Goal: Connect with others: Connect with others

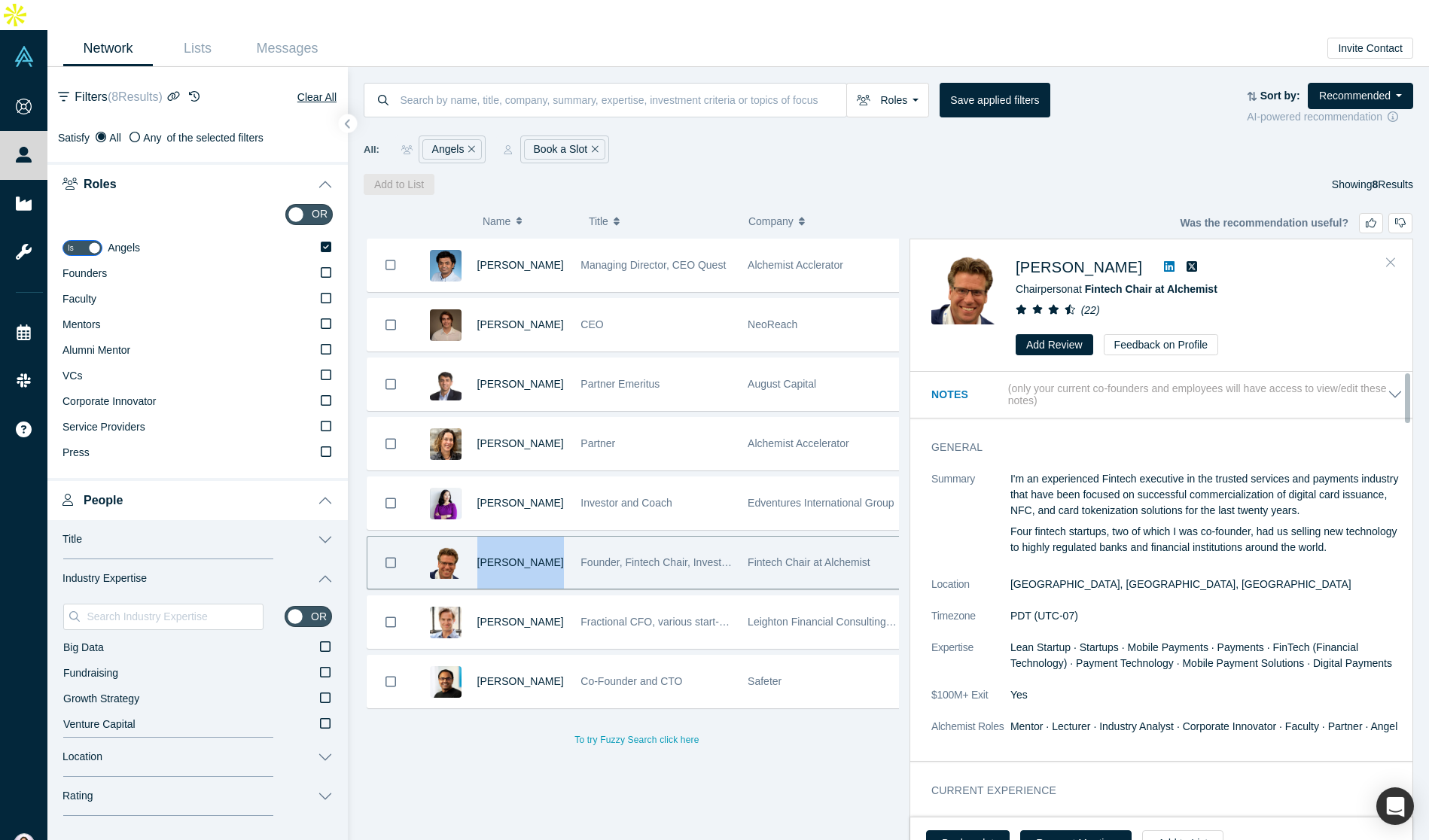
click at [1387, 255] on icon "Close" at bounding box center [1391, 261] width 9 height 13
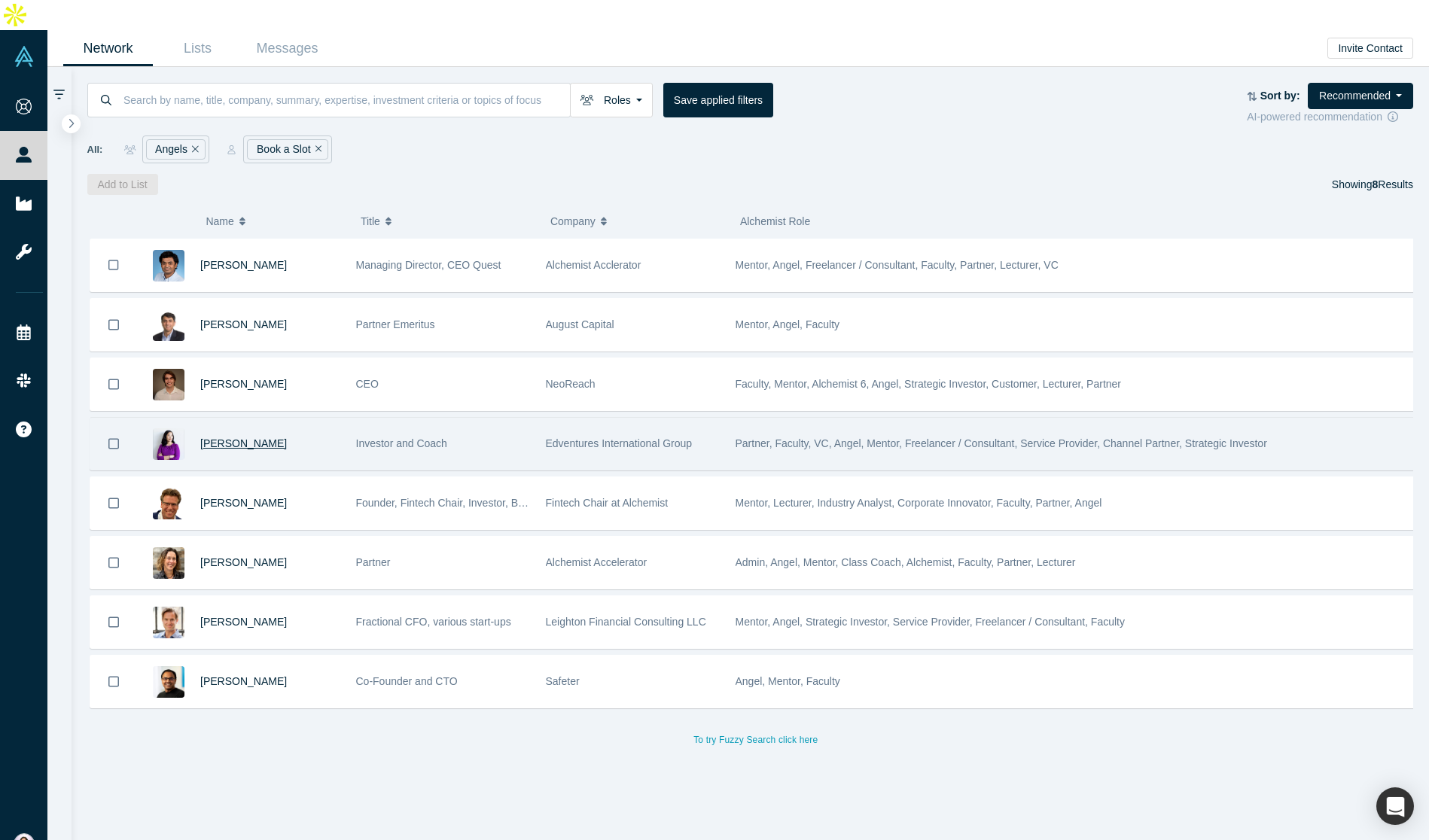
click at [242, 438] on span "[PERSON_NAME]" at bounding box center [243, 444] width 87 height 12
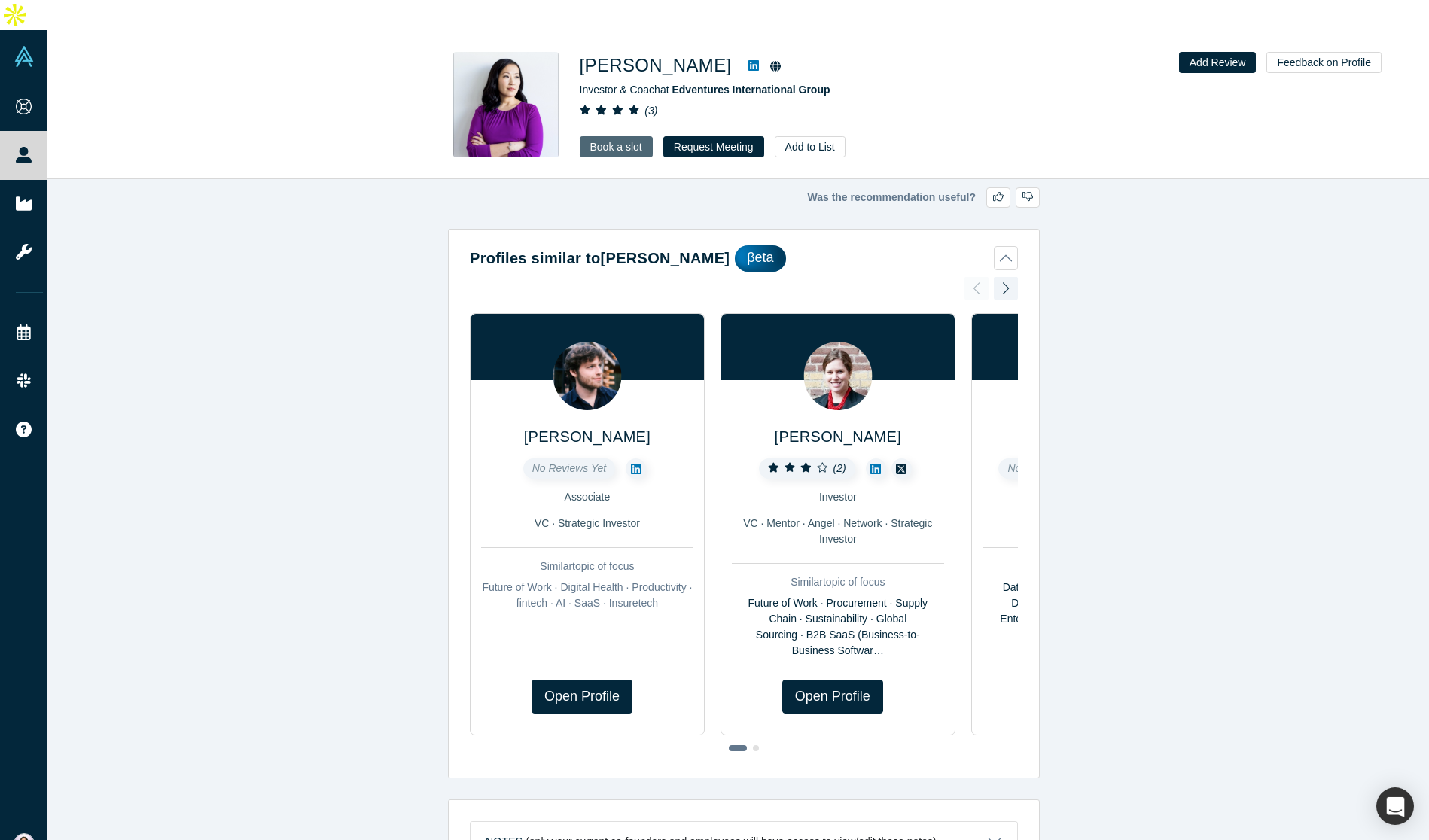
click at [597, 136] on link "Book a slot" at bounding box center [616, 146] width 73 height 21
click at [1004, 272] on div at bounding box center [1005, 288] width 24 height 33
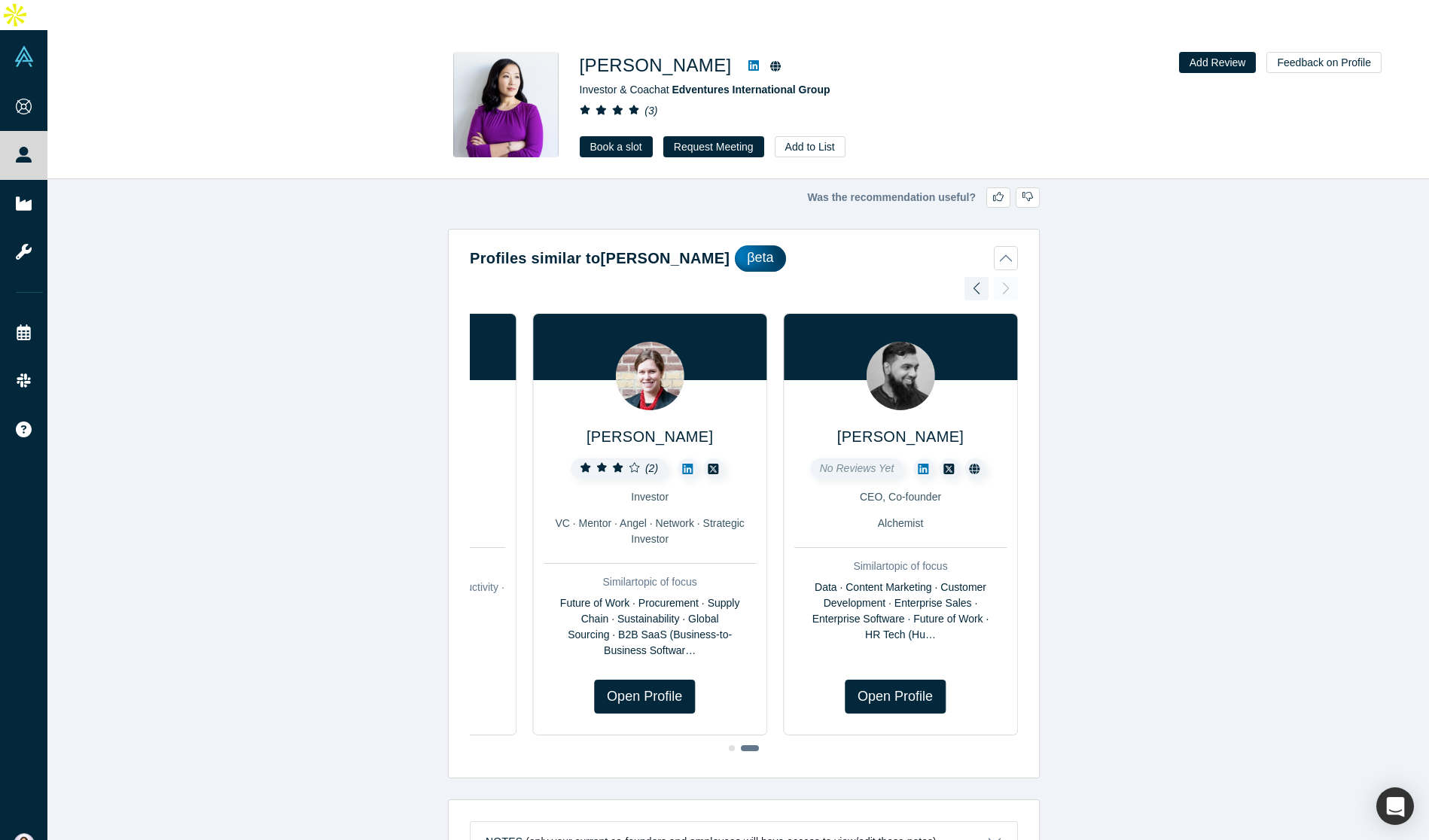
click at [684, 463] on icon at bounding box center [689, 469] width 11 height 12
click at [639, 680] on link "Open Profile" at bounding box center [644, 696] width 101 height 34
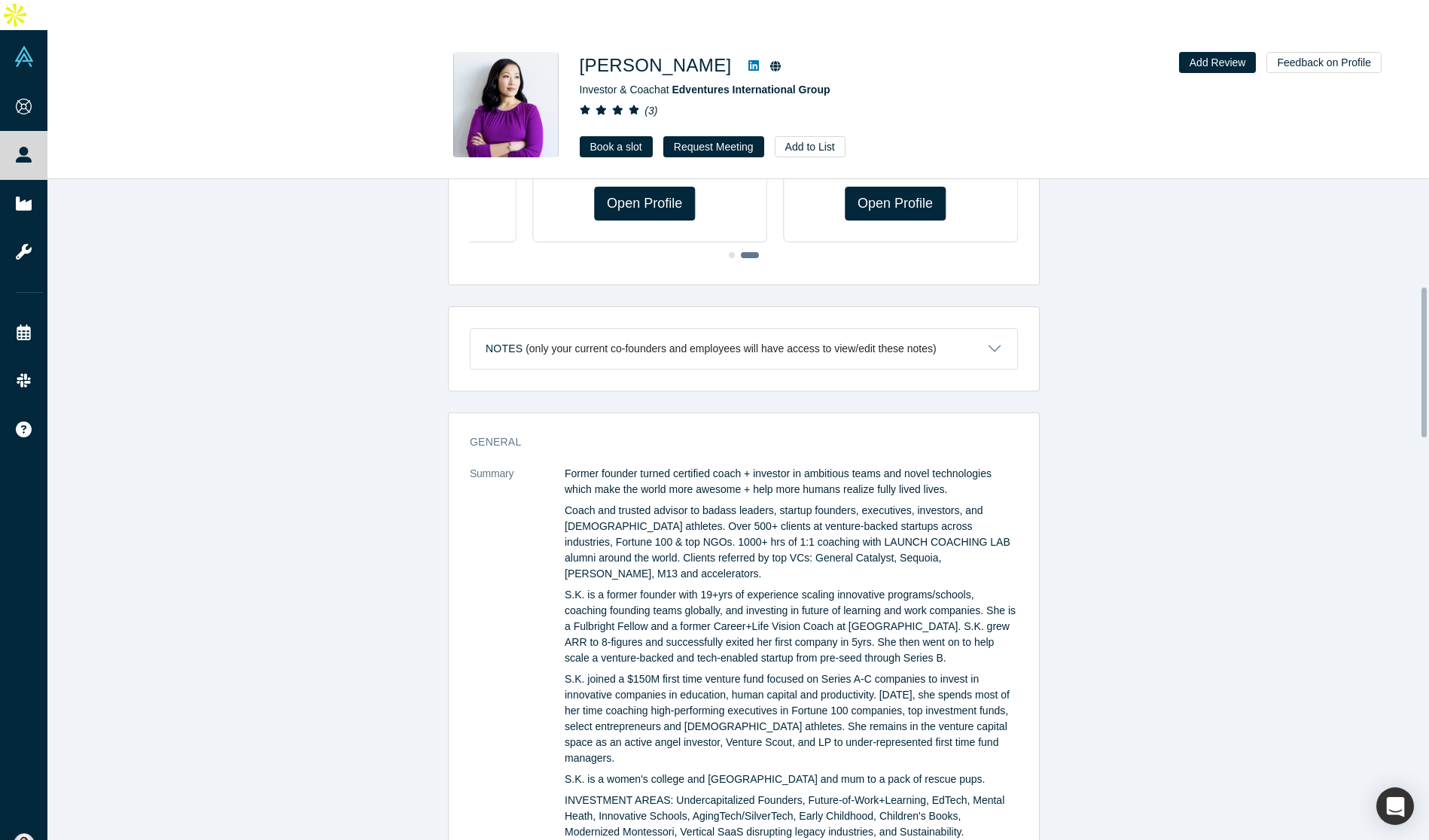
scroll to position [319, 0]
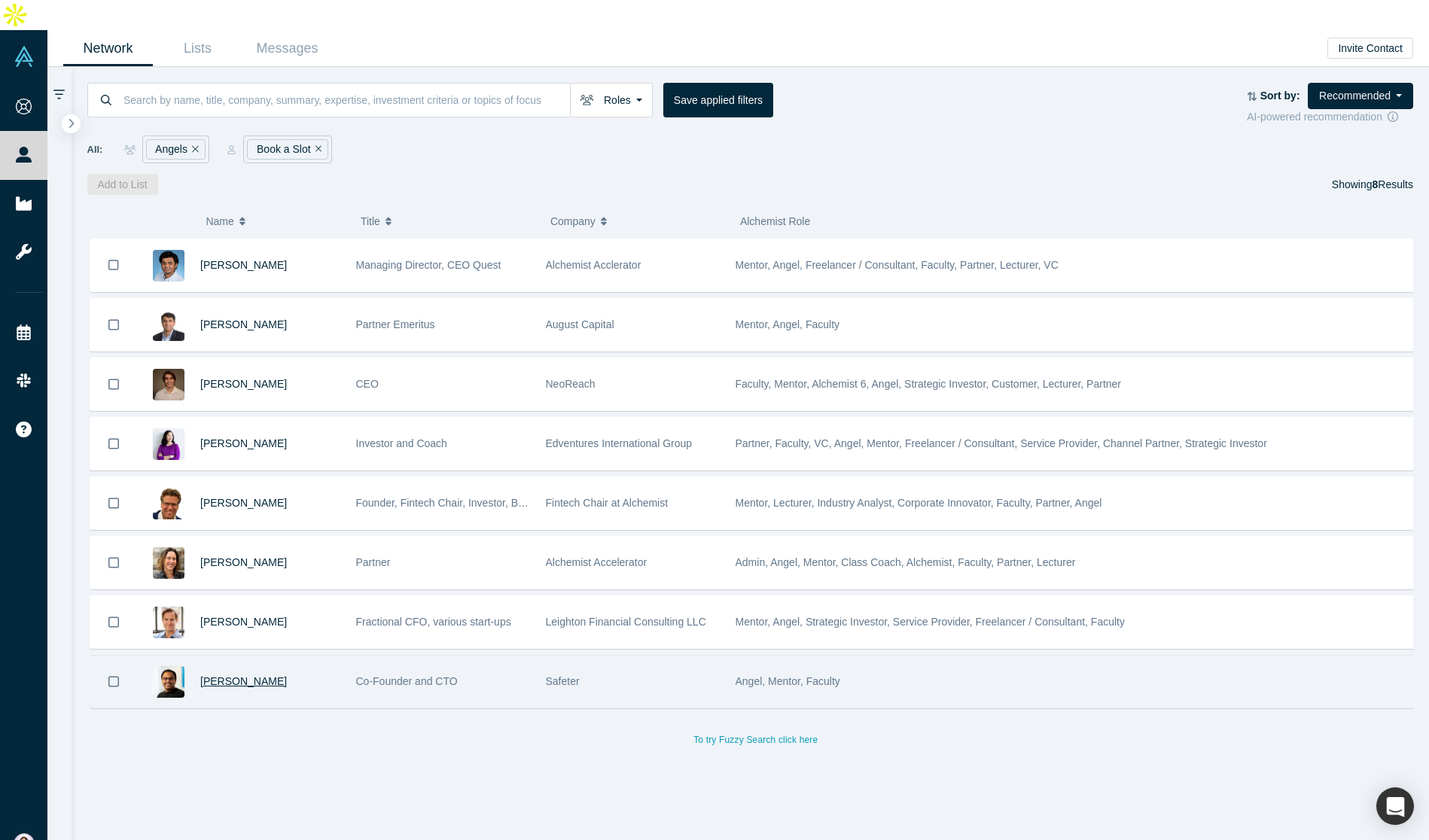
click at [228, 675] on span "[PERSON_NAME]" at bounding box center [243, 681] width 87 height 12
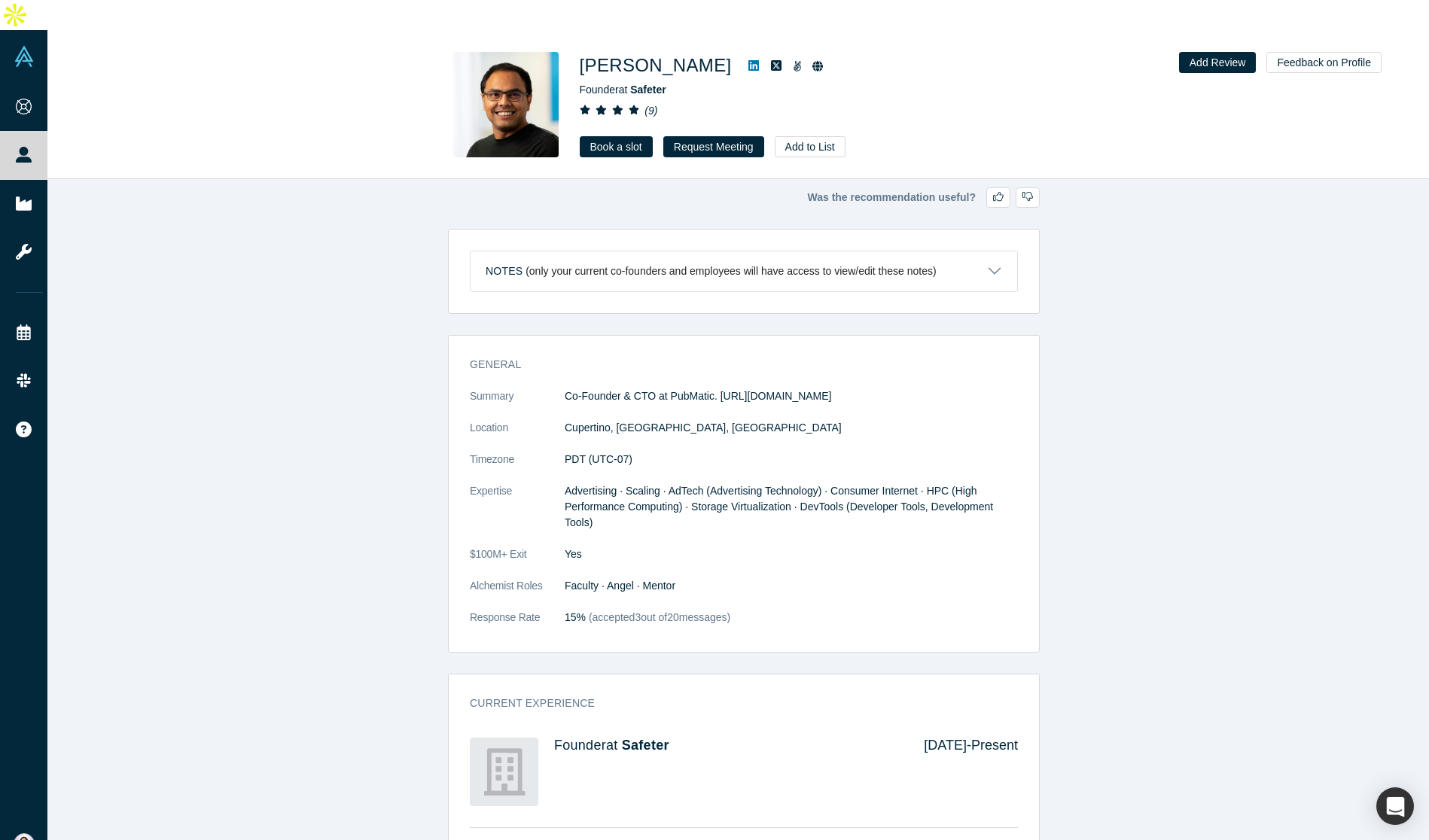
click at [748, 60] on icon at bounding box center [754, 66] width 11 height 12
click at [615, 136] on link "Book a slot" at bounding box center [616, 146] width 73 height 21
click at [748, 61] on icon at bounding box center [754, 66] width 11 height 11
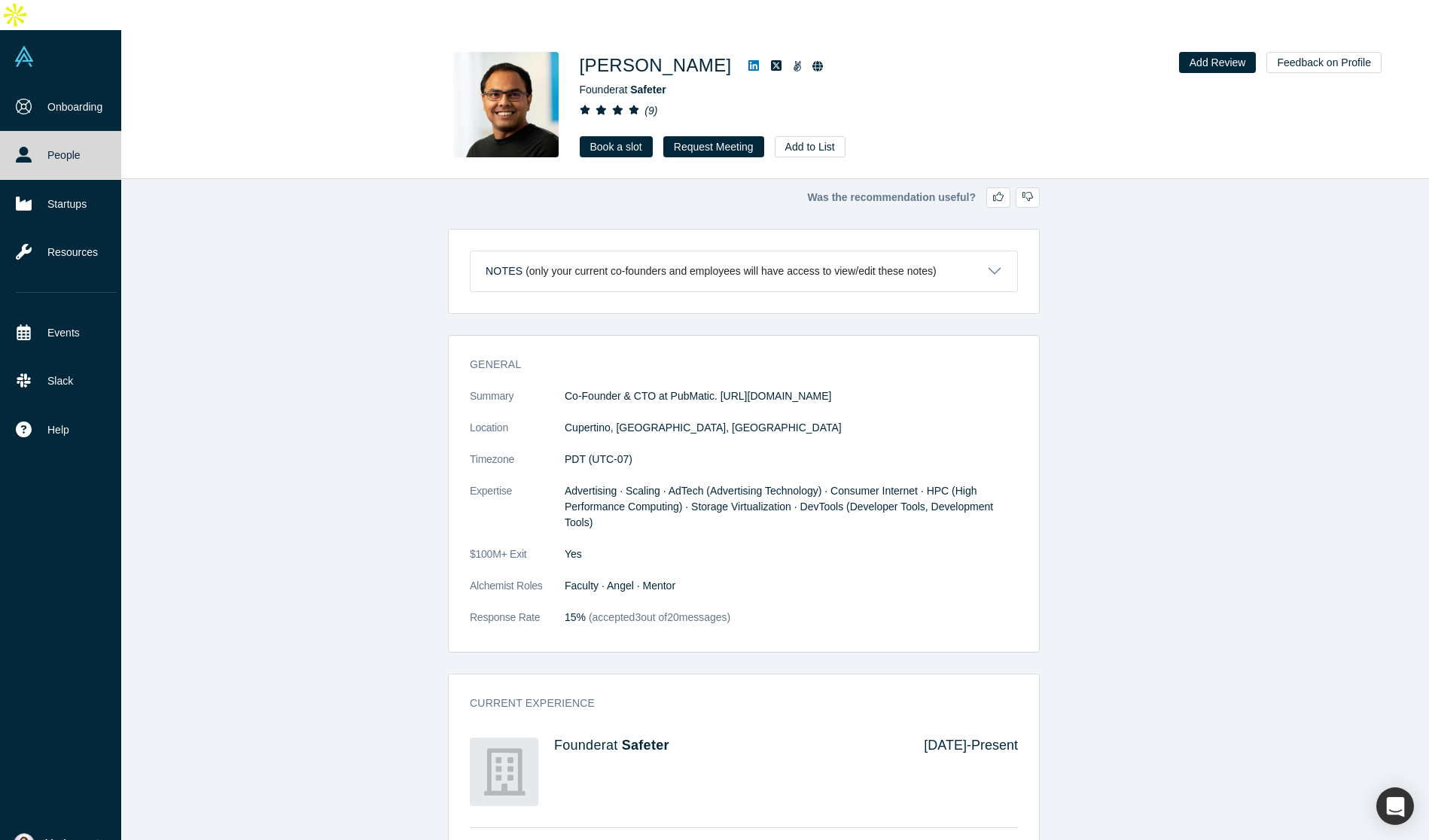
click at [32, 46] on img at bounding box center [24, 56] width 21 height 21
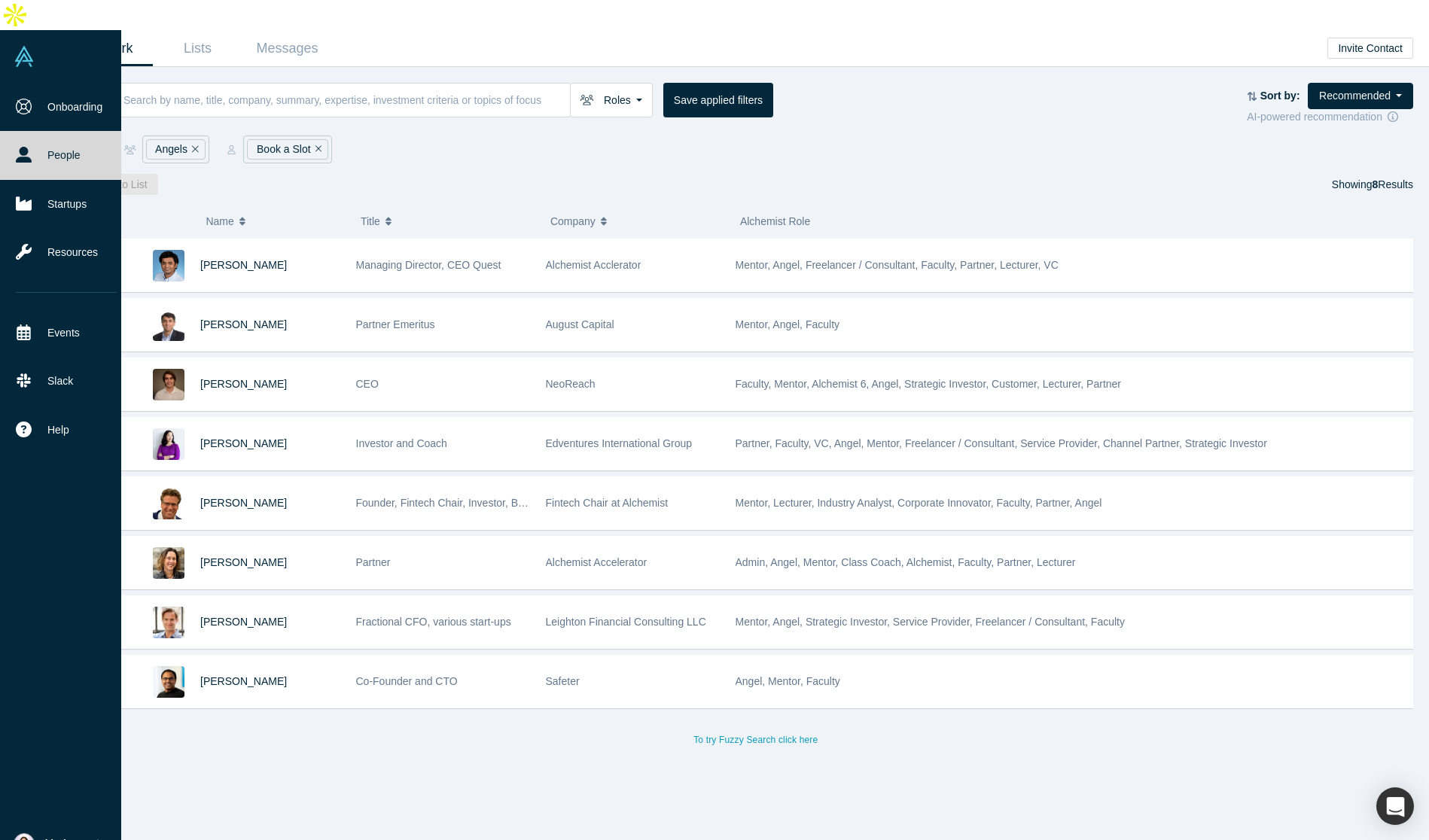
click at [72, 138] on link "People" at bounding box center [66, 154] width 132 height 48
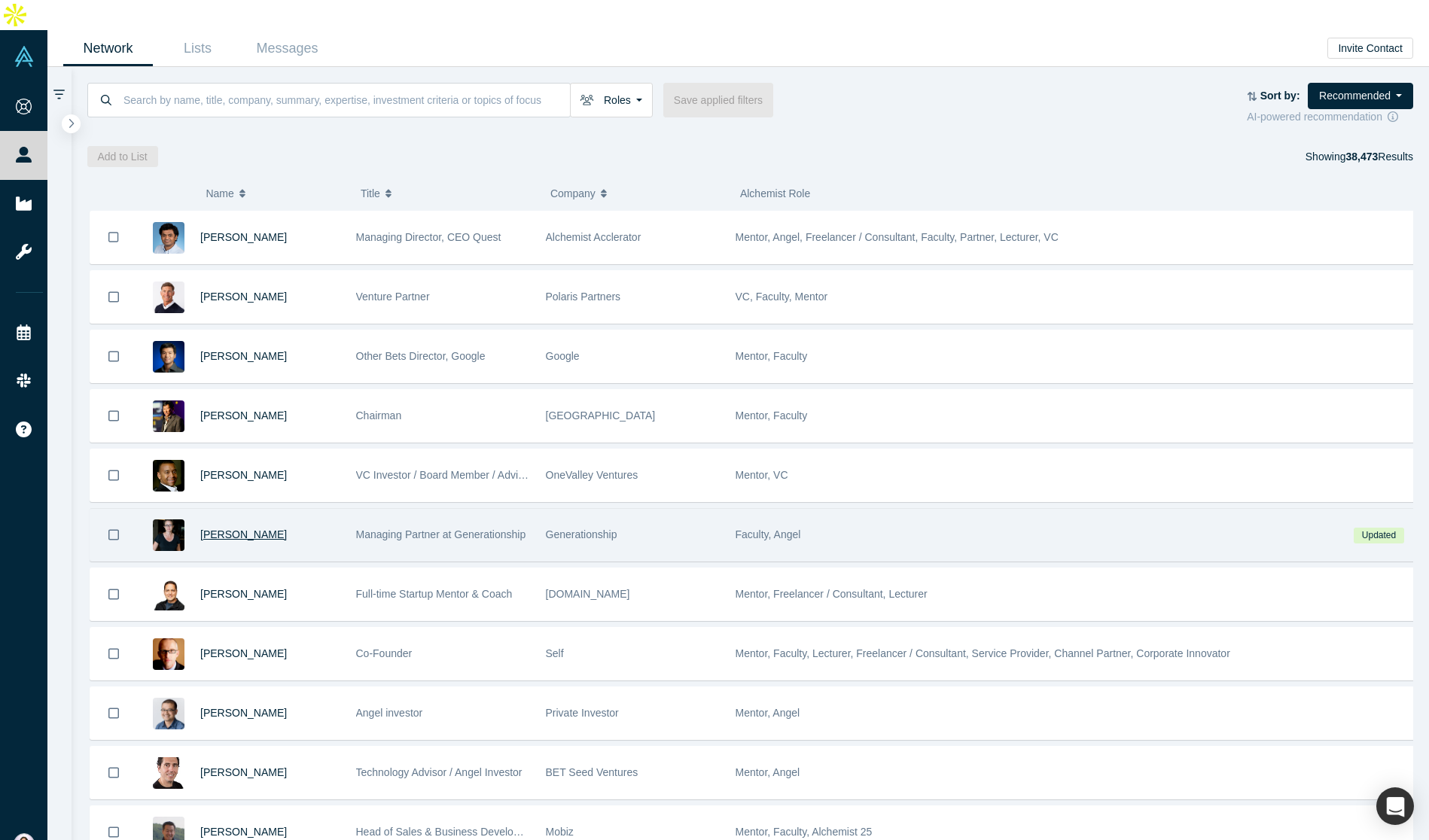
click at [209, 529] on span "[PERSON_NAME]" at bounding box center [243, 535] width 87 height 12
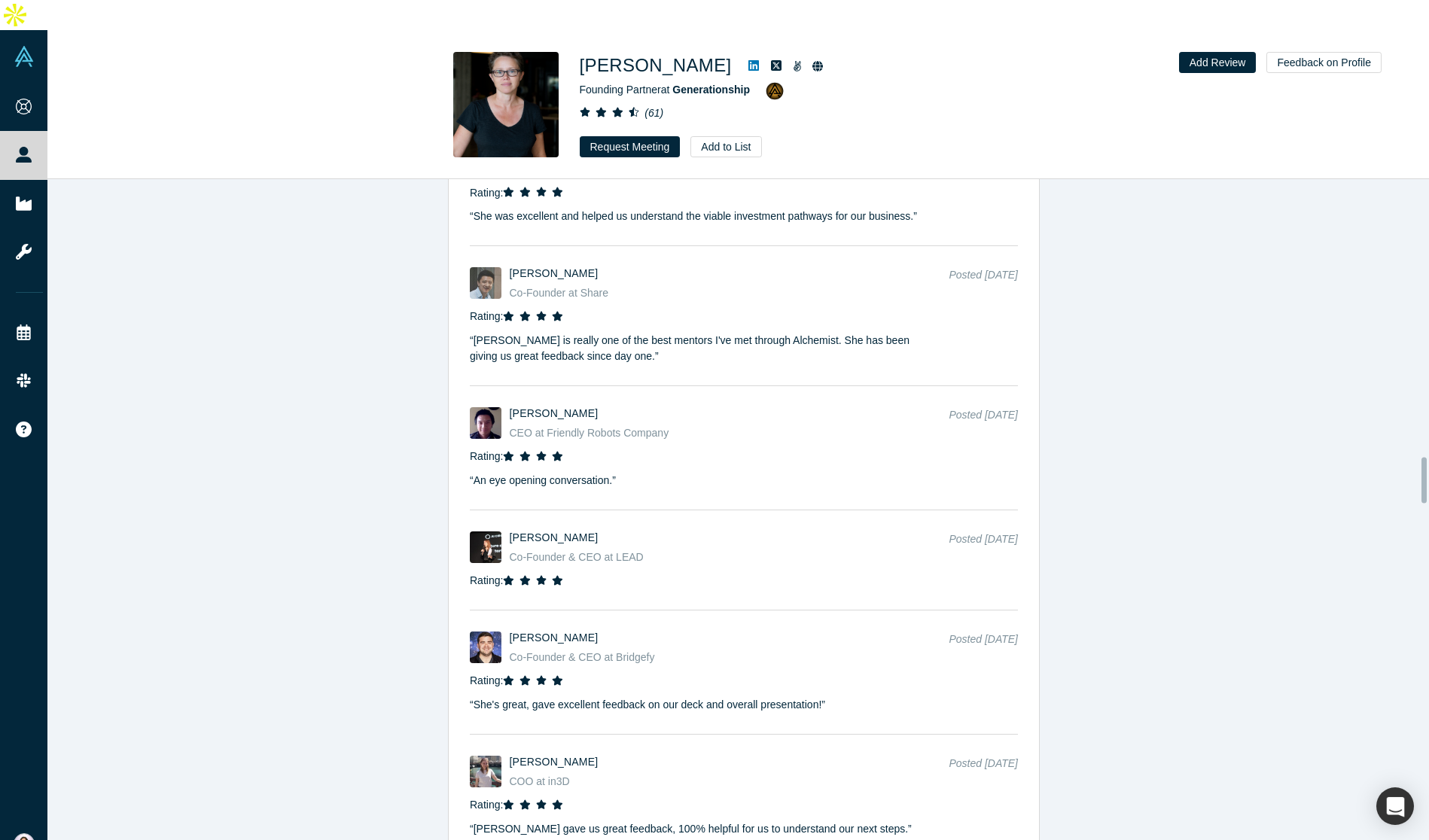
scroll to position [4177, 0]
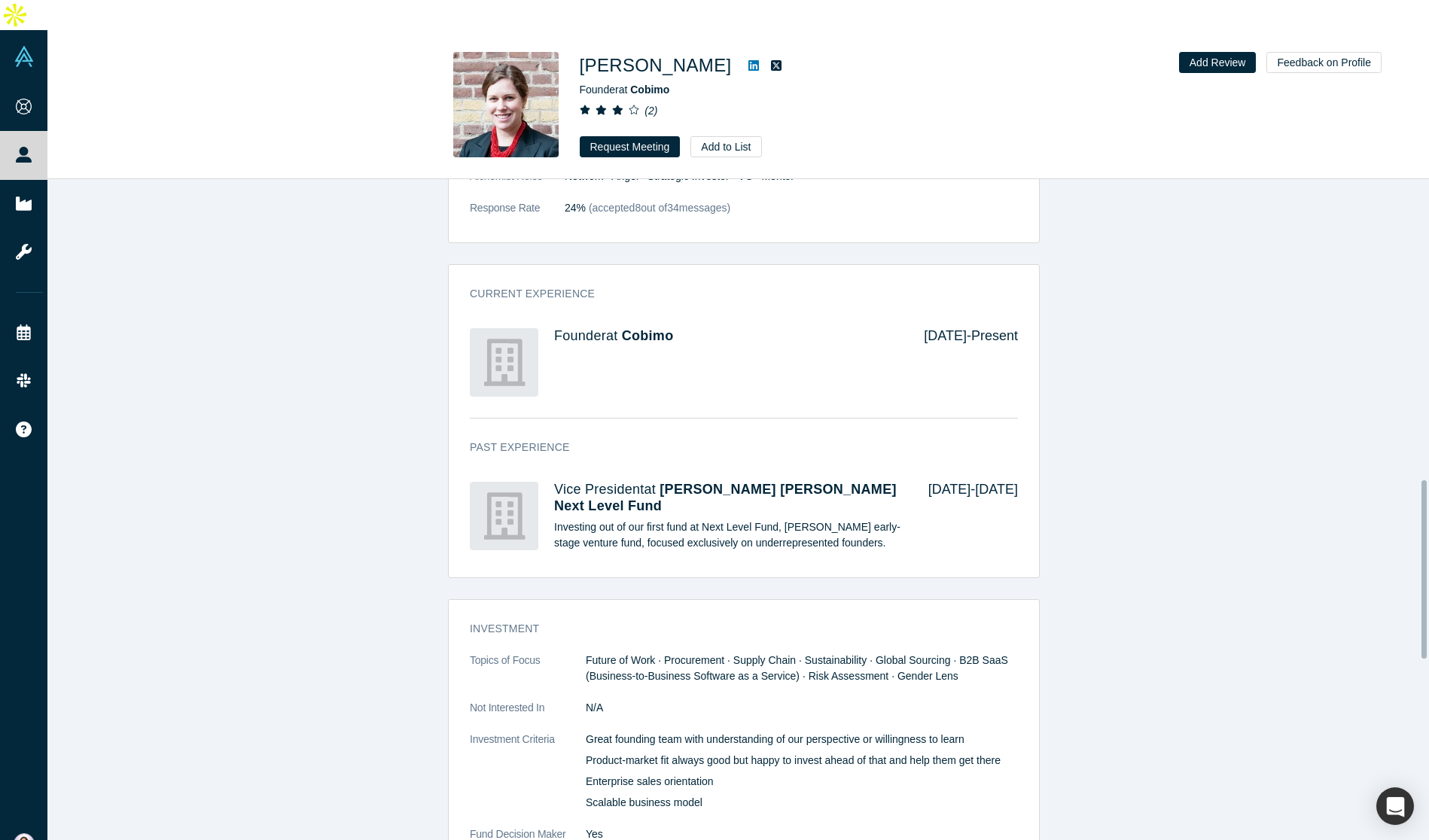
scroll to position [1184, 0]
